Goal: Find contact information: Obtain details needed to contact an individual or organization

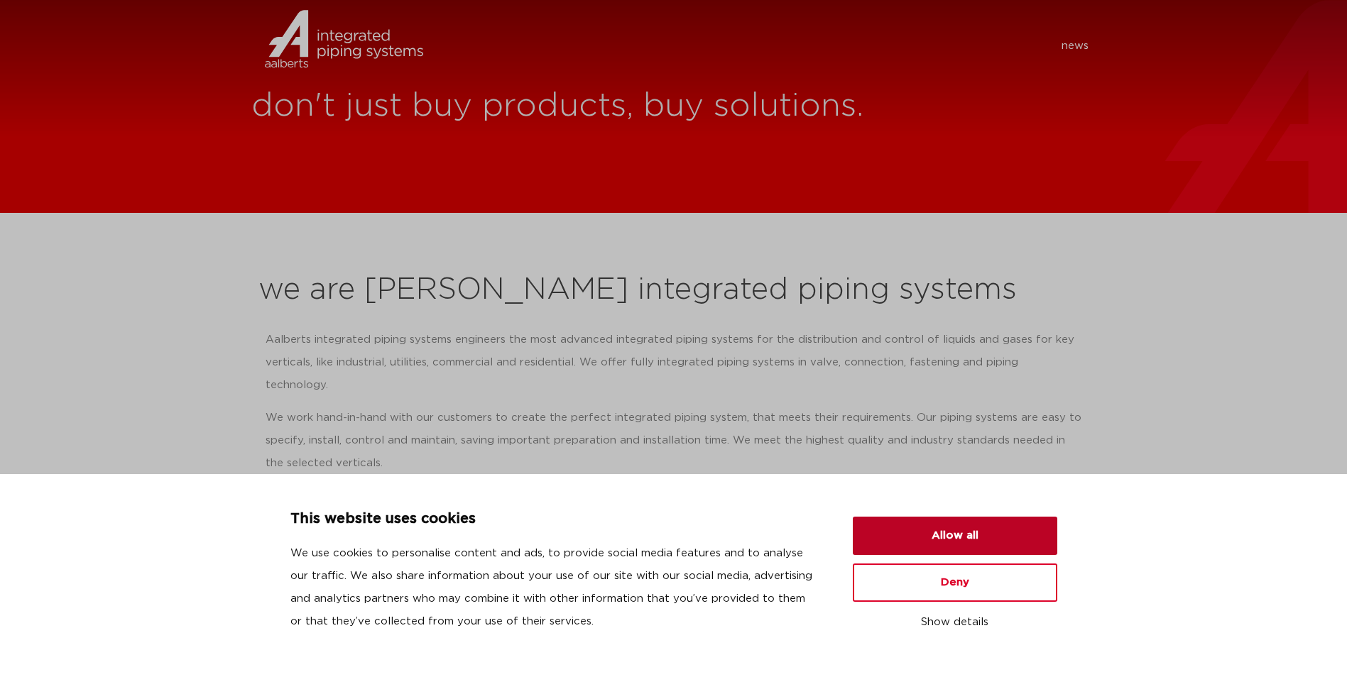
drag, startPoint x: 1003, startPoint y: 532, endPoint x: 976, endPoint y: 510, distance: 34.4
click at [992, 530] on button "Allow all" at bounding box center [955, 536] width 204 height 38
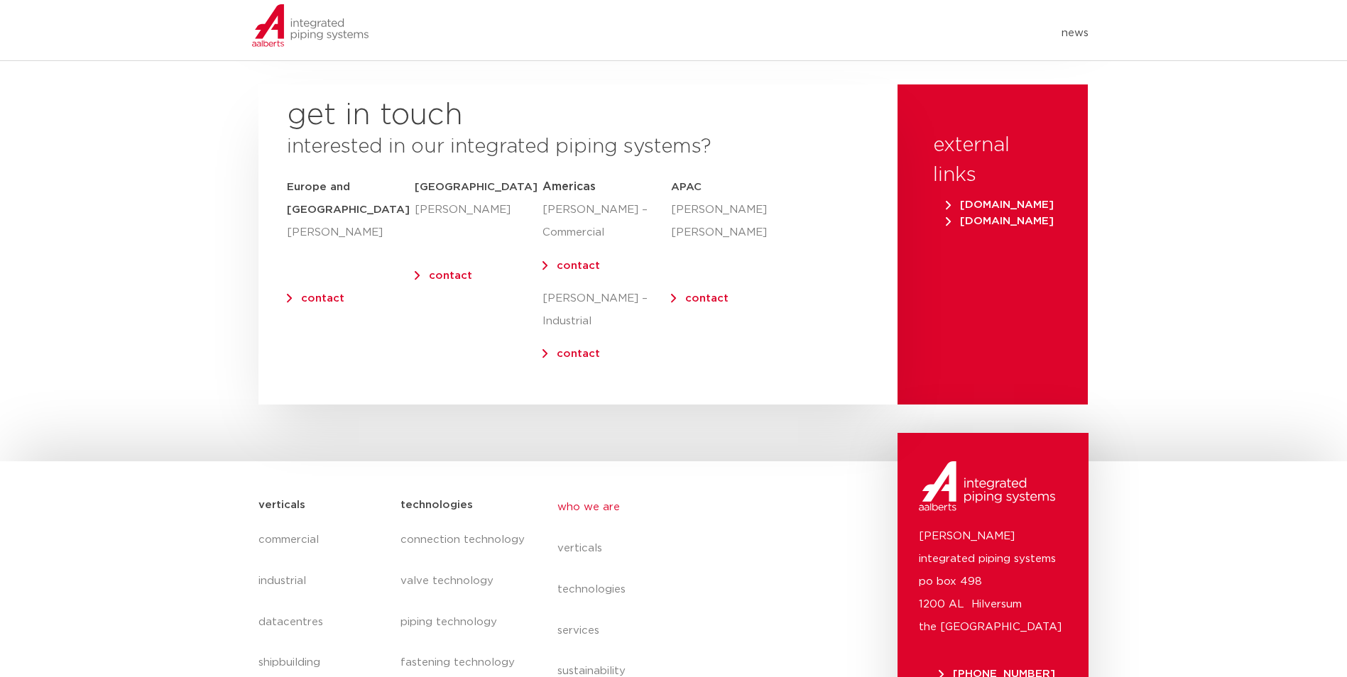
scroll to position [5680, 0]
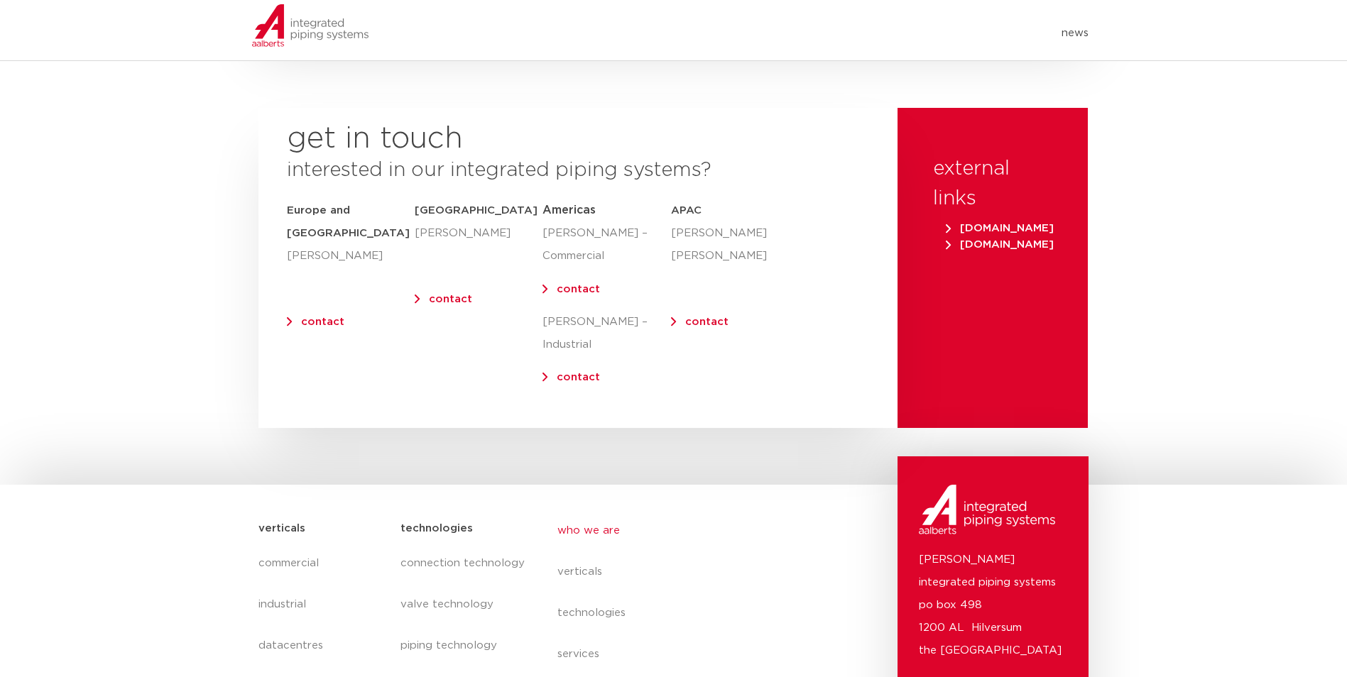
click at [593, 284] on link "contact" at bounding box center [578, 289] width 43 height 11
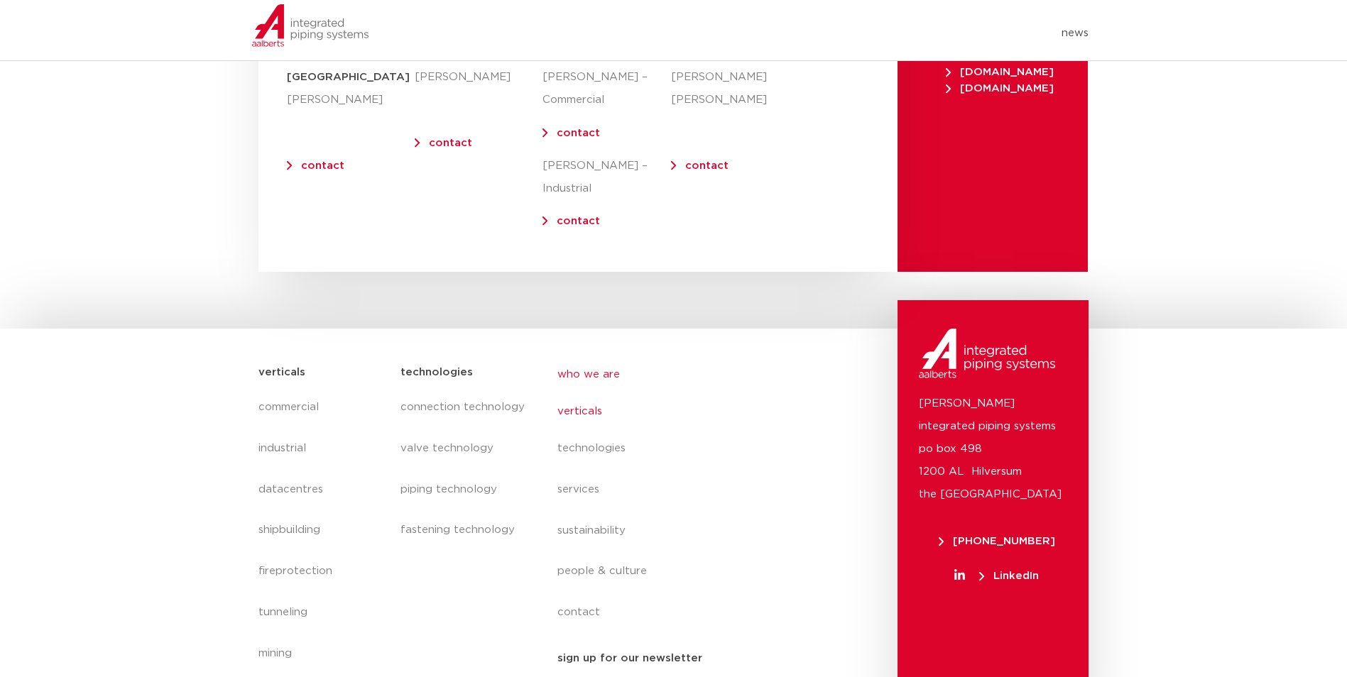
scroll to position [5837, 0]
click at [579, 600] on link "contact" at bounding box center [687, 616] width 260 height 33
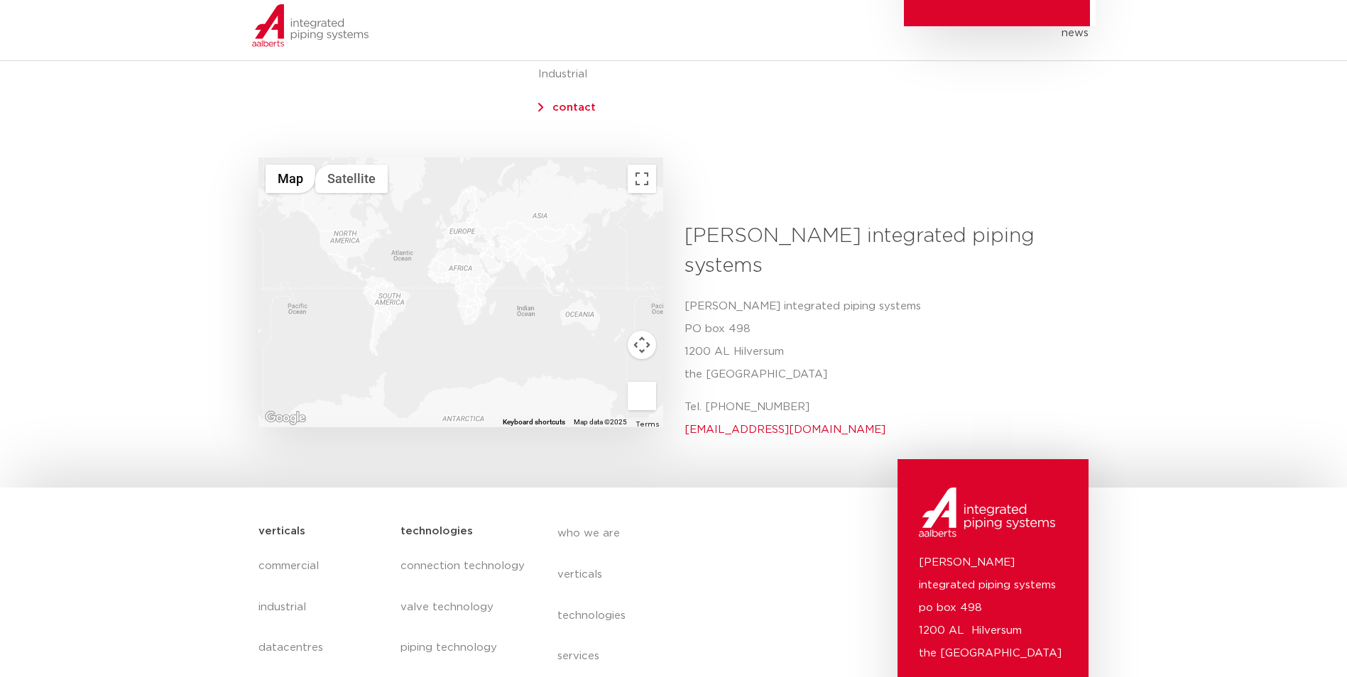
scroll to position [426, 0]
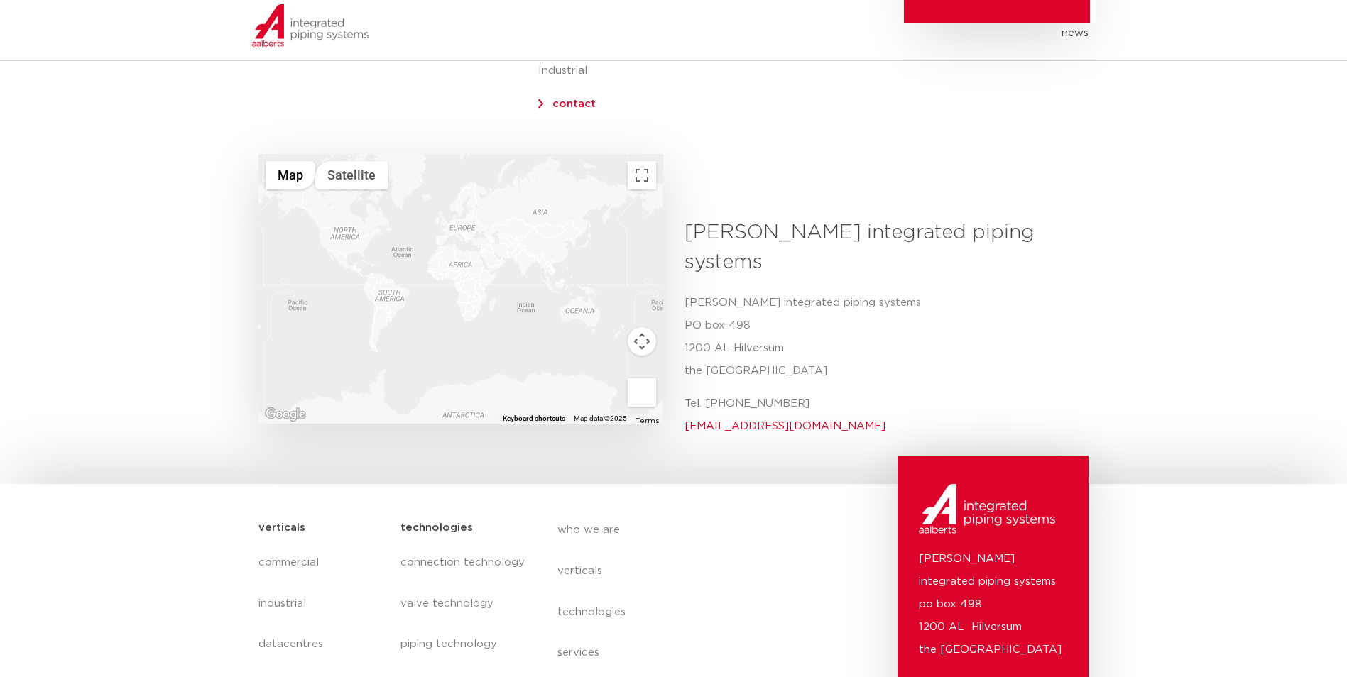
drag, startPoint x: 806, startPoint y: 351, endPoint x: 713, endPoint y: 358, distance: 93.2
click at [713, 393] on p "Tel. [PHONE_NUMBER] [EMAIL_ADDRESS][DOMAIN_NAME]" at bounding box center [881, 415] width 394 height 45
copy p "[PHONE_NUMBER]"
